Goal: Task Accomplishment & Management: Manage account settings

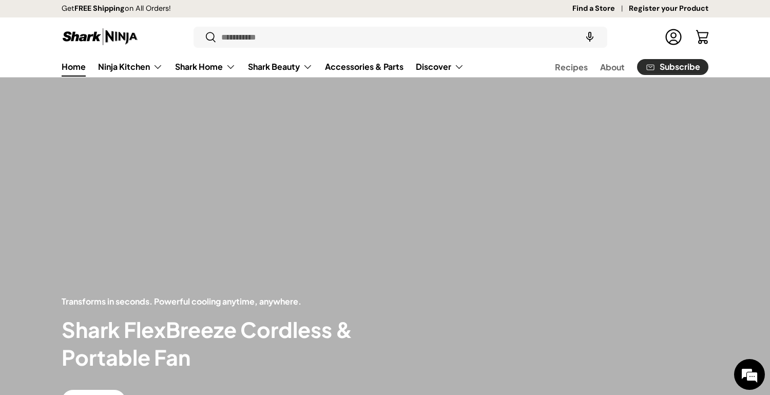
click at [673, 35] on link "Log in" at bounding box center [673, 37] width 23 height 23
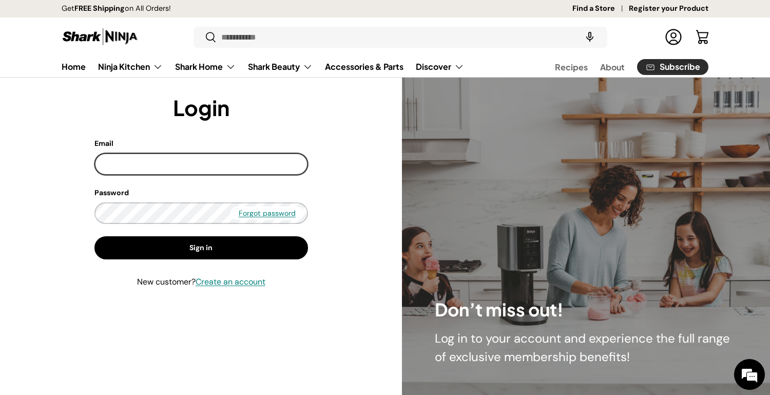
type input "**********"
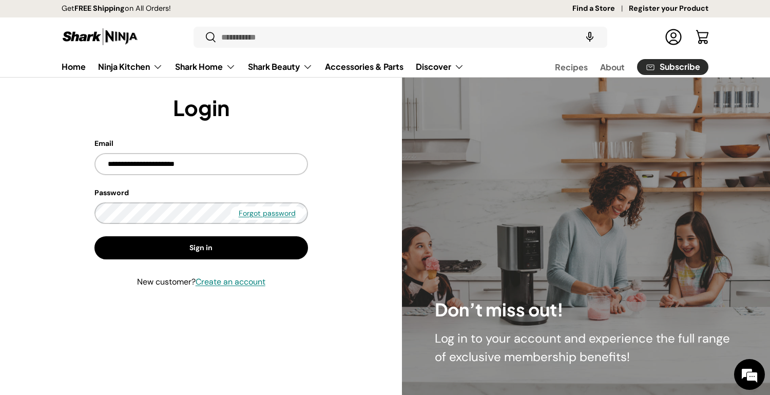
click at [249, 244] on button "Sign in" at bounding box center [200, 247] width 213 height 23
click at [212, 246] on button "Sign in" at bounding box center [200, 247] width 213 height 23
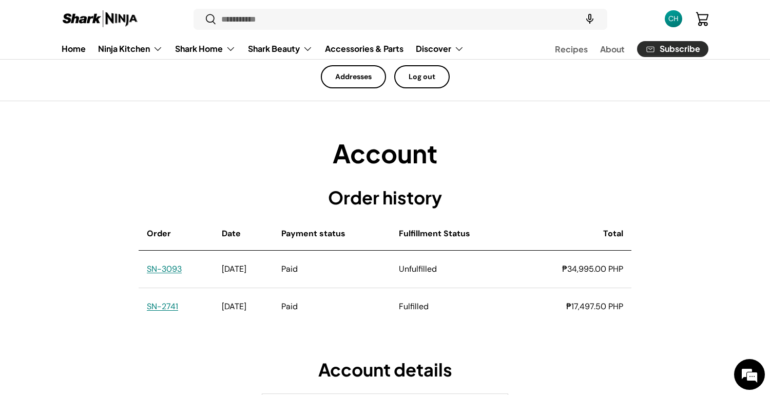
scroll to position [29, 0]
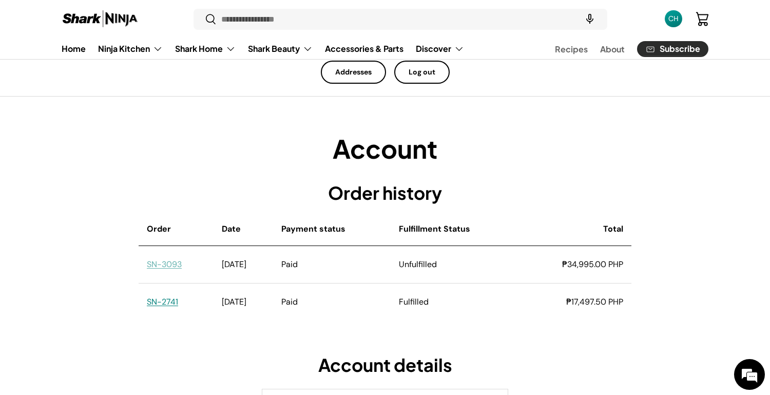
click at [164, 264] on link "SN-3093" at bounding box center [164, 264] width 35 height 11
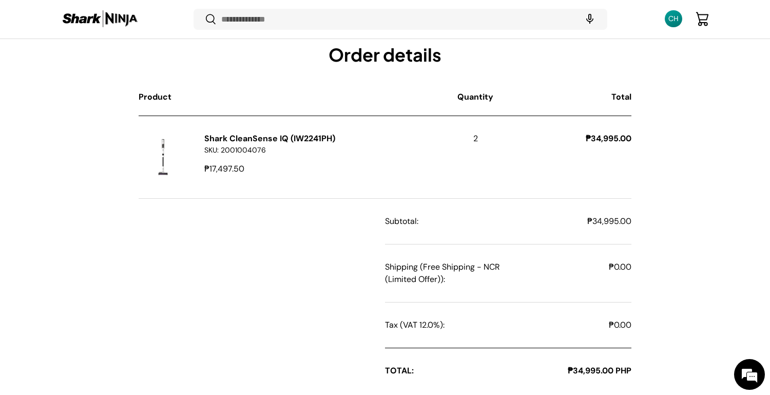
scroll to position [357, 0]
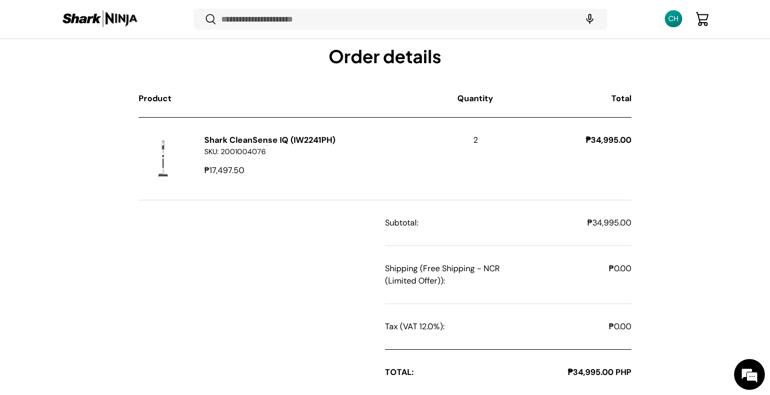
click at [675, 24] on div "CH" at bounding box center [672, 18] width 17 height 17
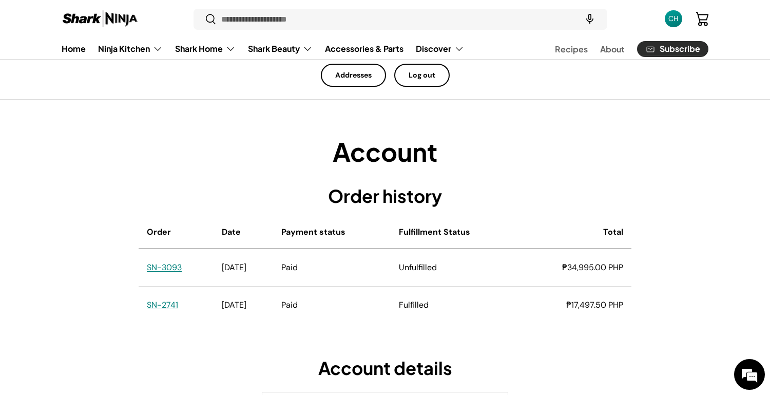
scroll to position [25, 0]
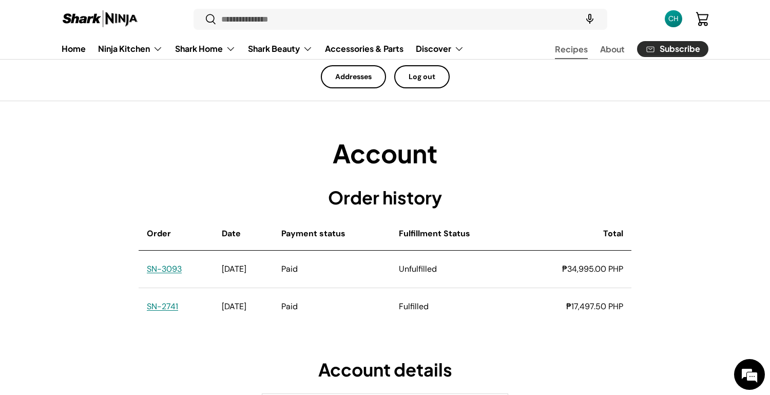
click at [575, 48] on link "Recipes" at bounding box center [571, 49] width 33 height 20
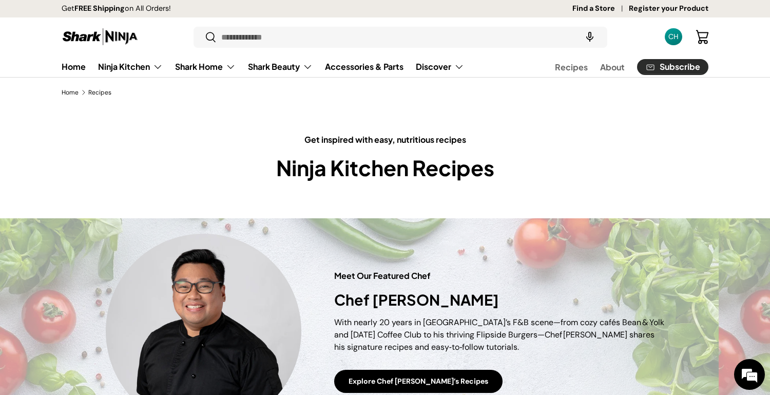
click at [673, 40] on div "CH" at bounding box center [673, 36] width 11 height 11
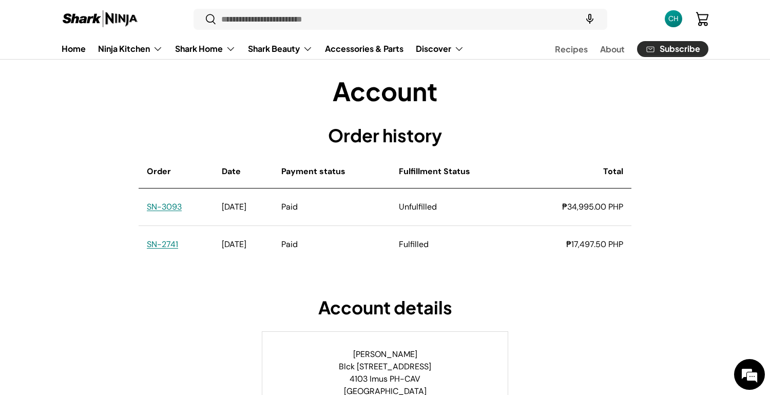
click at [582, 234] on td "₱17,497.50 PHP" at bounding box center [574, 244] width 113 height 37
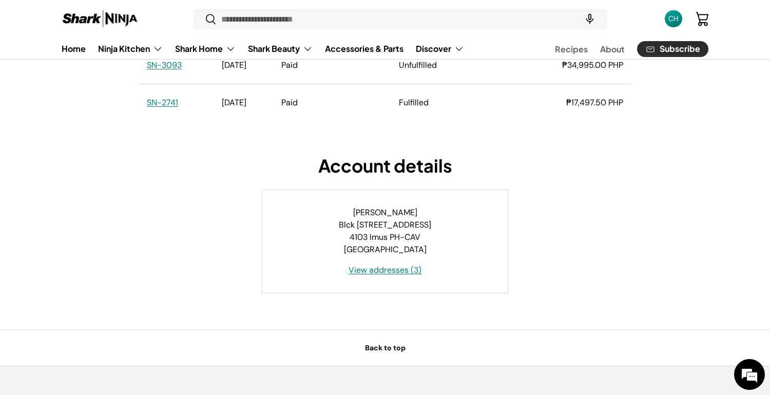
scroll to position [223, 0]
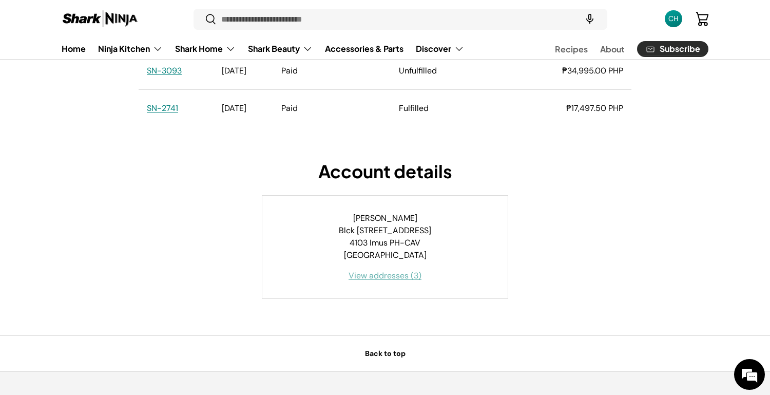
click at [363, 281] on link "View addresses (3)" at bounding box center [384, 275] width 73 height 11
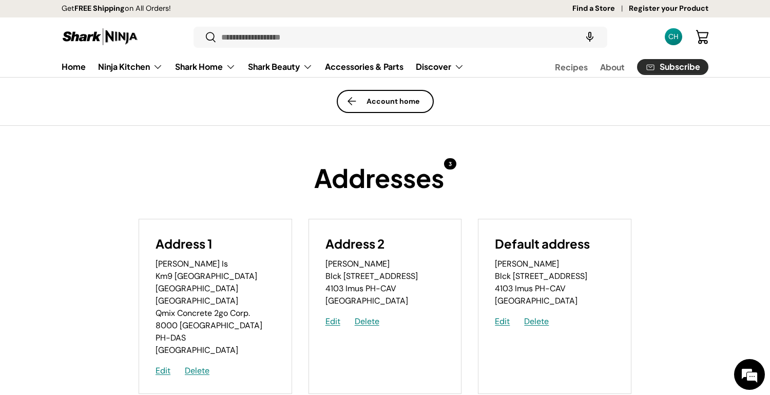
click at [412, 103] on link "Account home" at bounding box center [385, 101] width 97 height 23
